Goal: Task Accomplishment & Management: Manage account settings

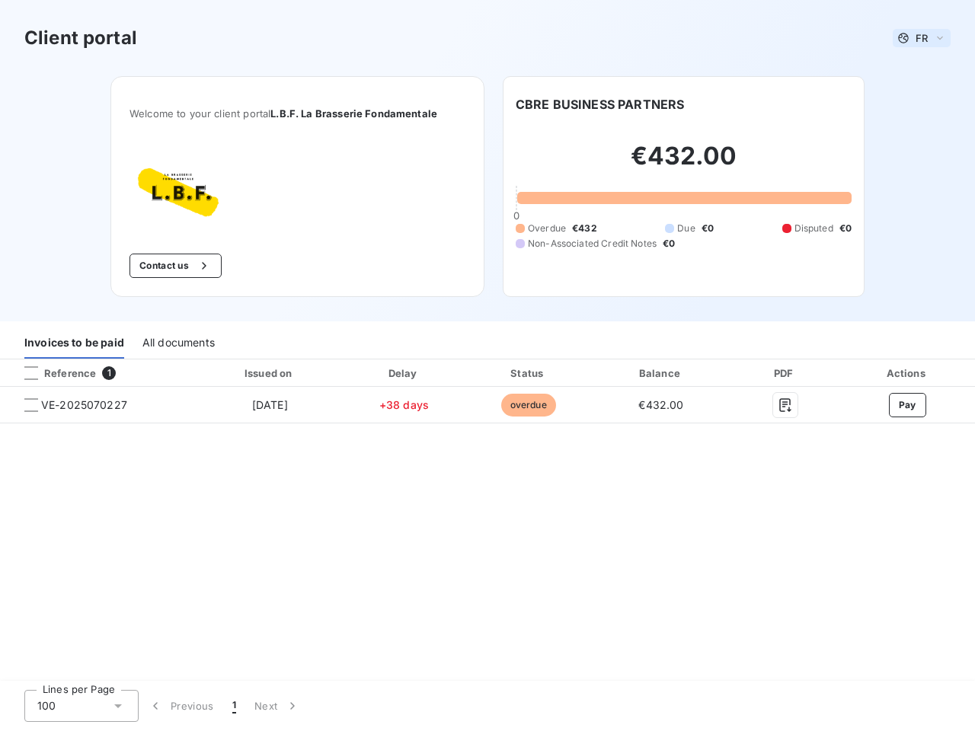
click at [922, 38] on span "FR" at bounding box center [921, 38] width 12 height 12
click at [174, 266] on button "Contact us" at bounding box center [175, 266] width 92 height 24
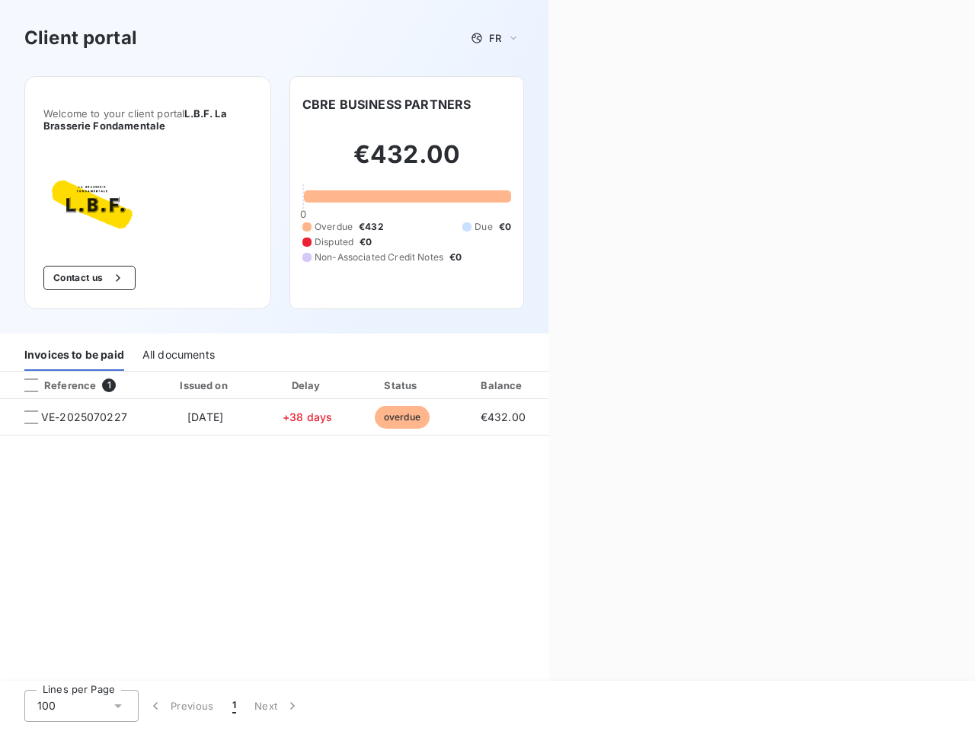
click at [599, 104] on div "Contact us Fill out the form below, and a member of our team will get back to y…" at bounding box center [761, 365] width 427 height 731
click at [74, 343] on div "Invoices to be paid" at bounding box center [74, 355] width 100 height 32
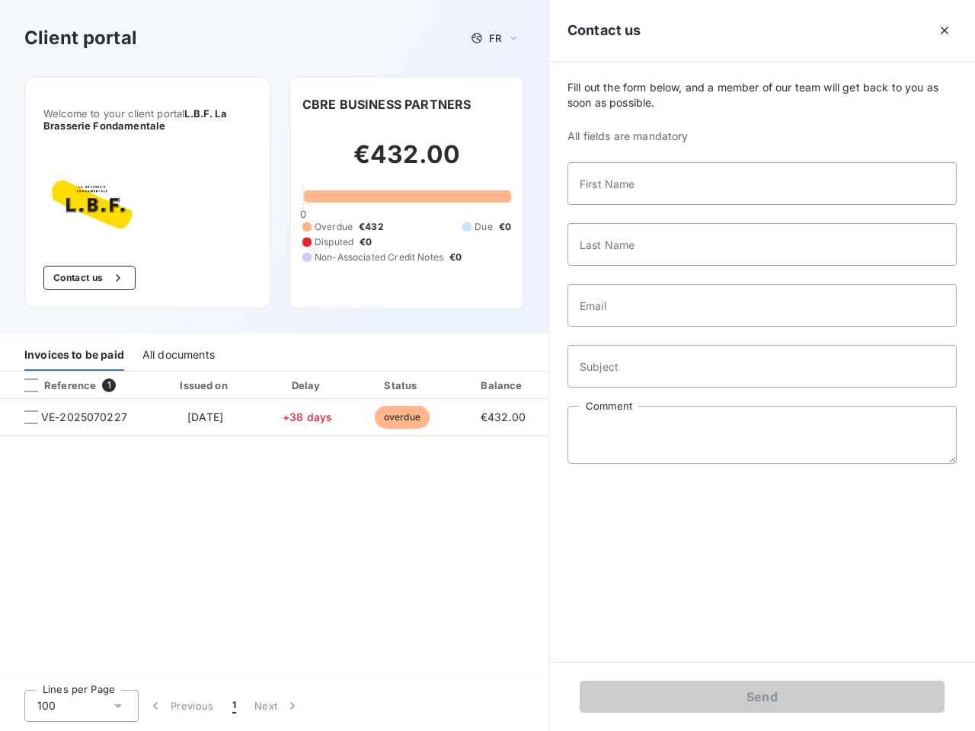
click at [177, 343] on div "All documents" at bounding box center [178, 355] width 72 height 32
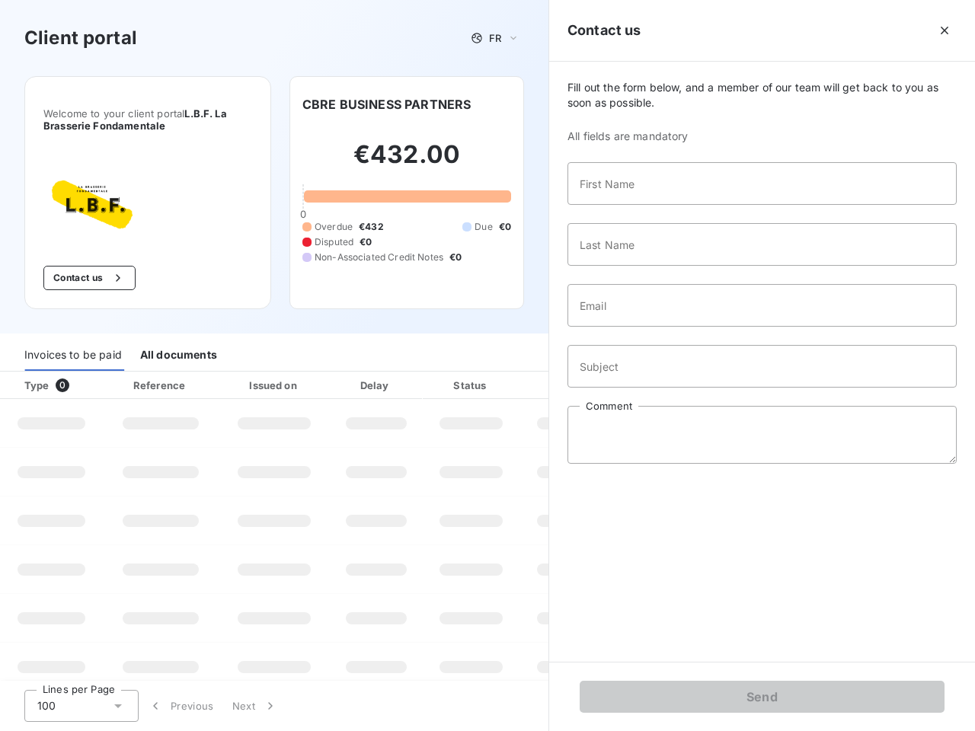
click at [97, 373] on th "Type 0" at bounding box center [51, 385] width 103 height 27
click at [31, 373] on th "Type 0" at bounding box center [51, 385] width 103 height 27
click at [269, 373] on th "Issued on" at bounding box center [274, 385] width 111 height 27
click at [404, 373] on th "Delay" at bounding box center [376, 385] width 93 height 27
click at [528, 373] on th "Amount" at bounding box center [571, 385] width 104 height 27
